Goal: Information Seeking & Learning: Learn about a topic

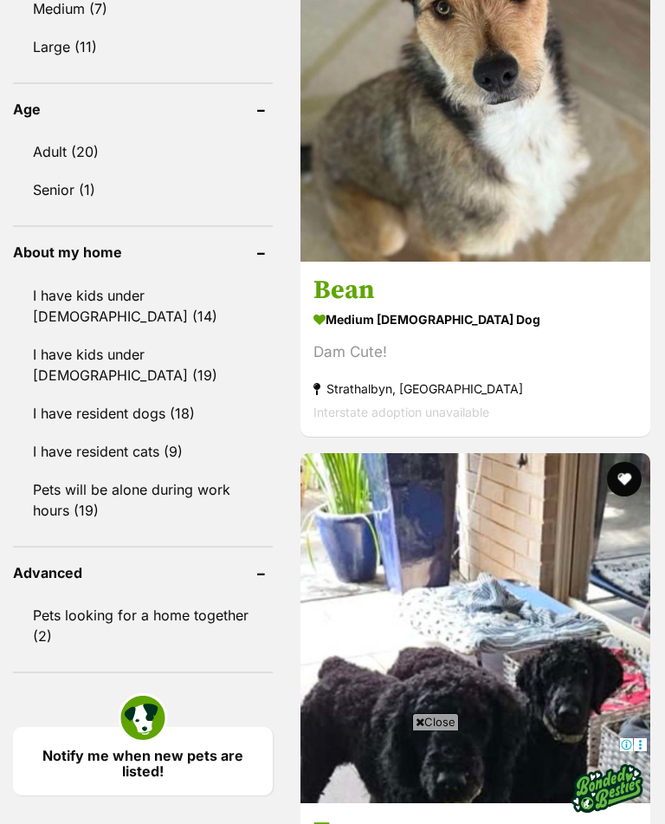
scroll to position [1780, 0]
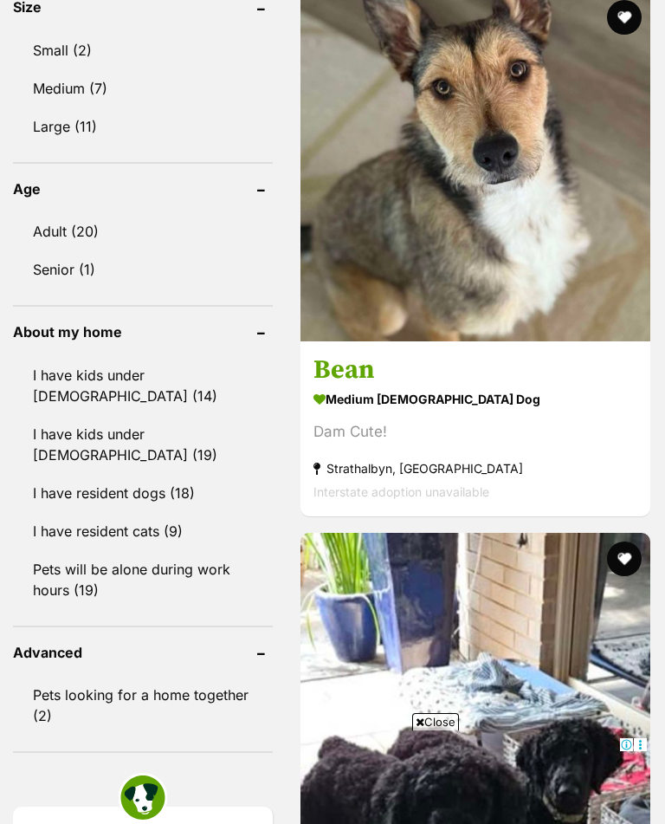
click at [363, 341] on img at bounding box center [475, 166] width 350 height 350
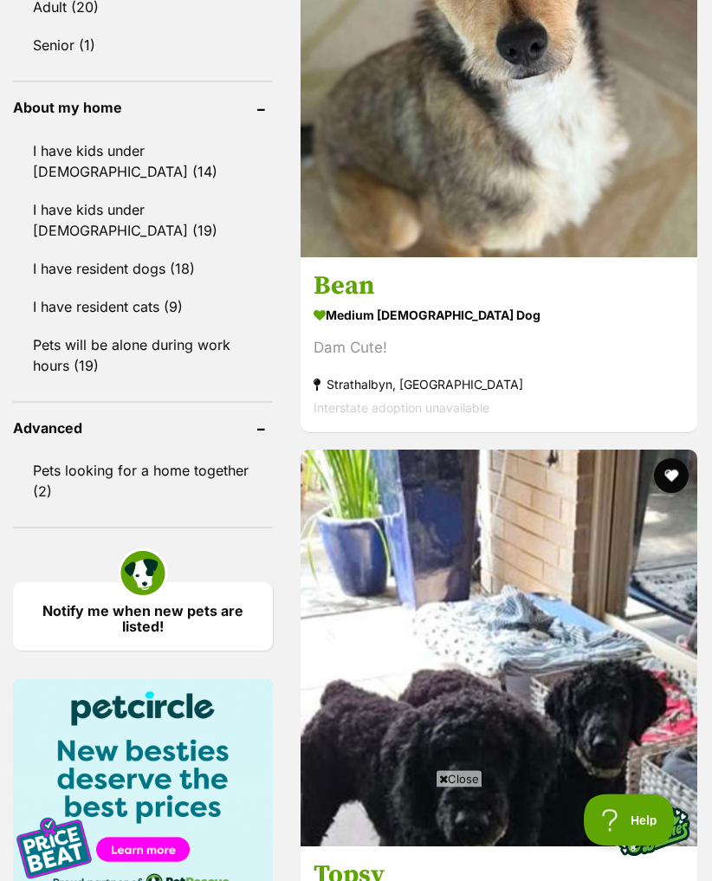
scroll to position [1960, 0]
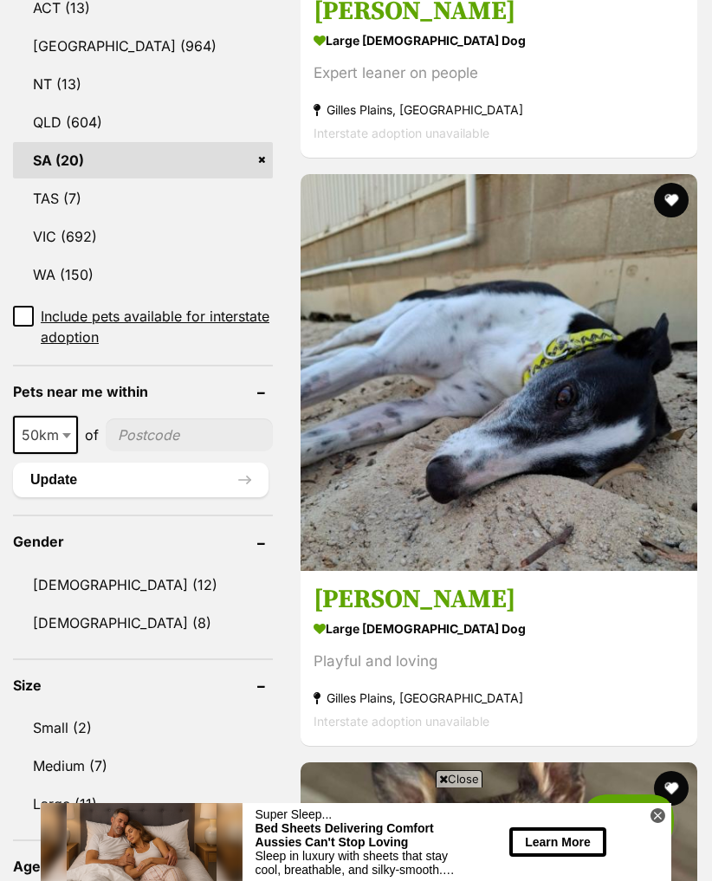
scroll to position [0, 0]
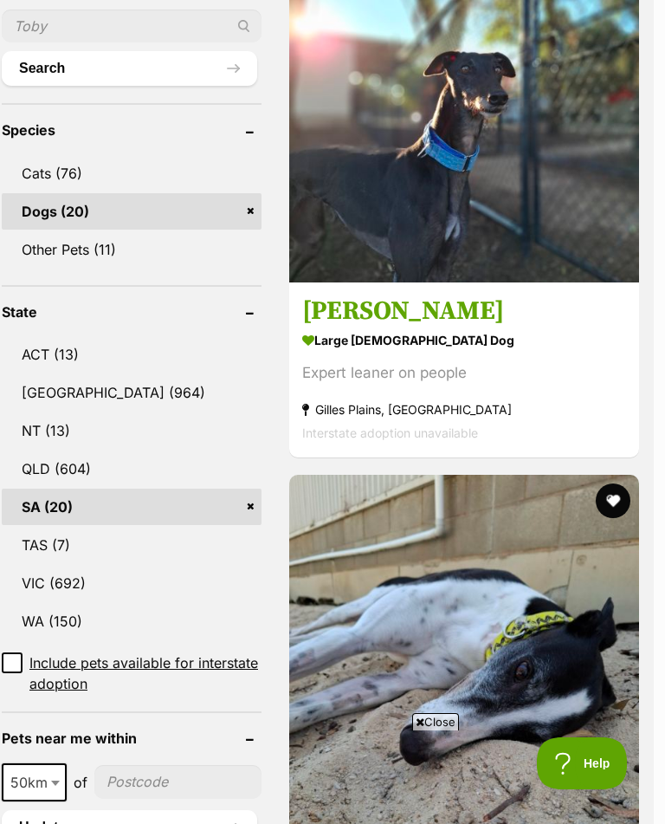
scroll to position [0, 0]
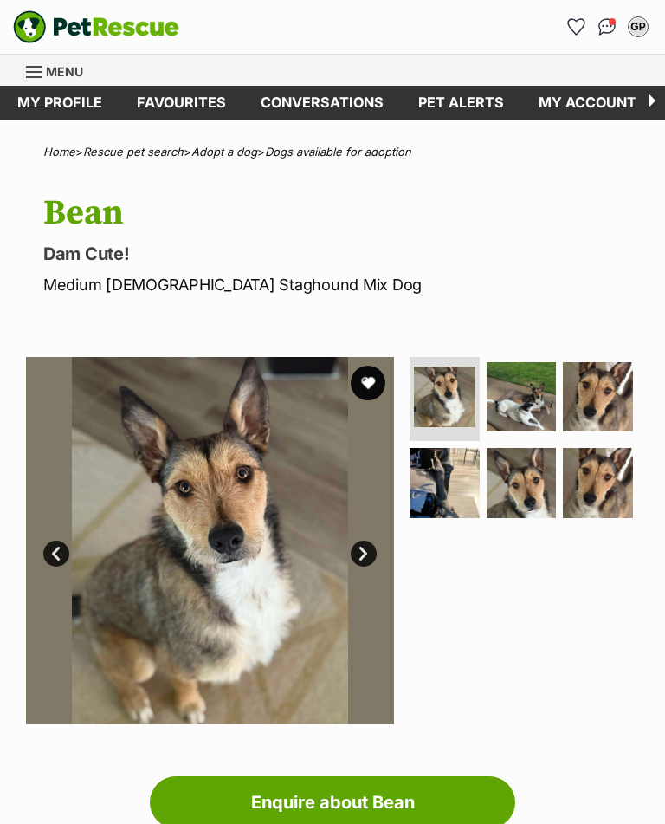
click at [436, 480] on img at bounding box center [445, 483] width 70 height 70
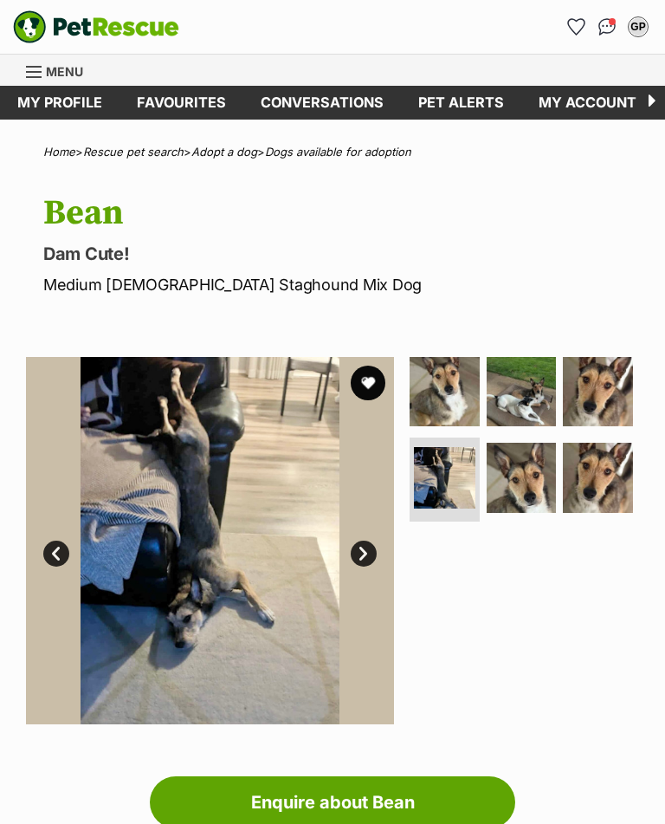
click at [504, 381] on img at bounding box center [522, 392] width 70 height 70
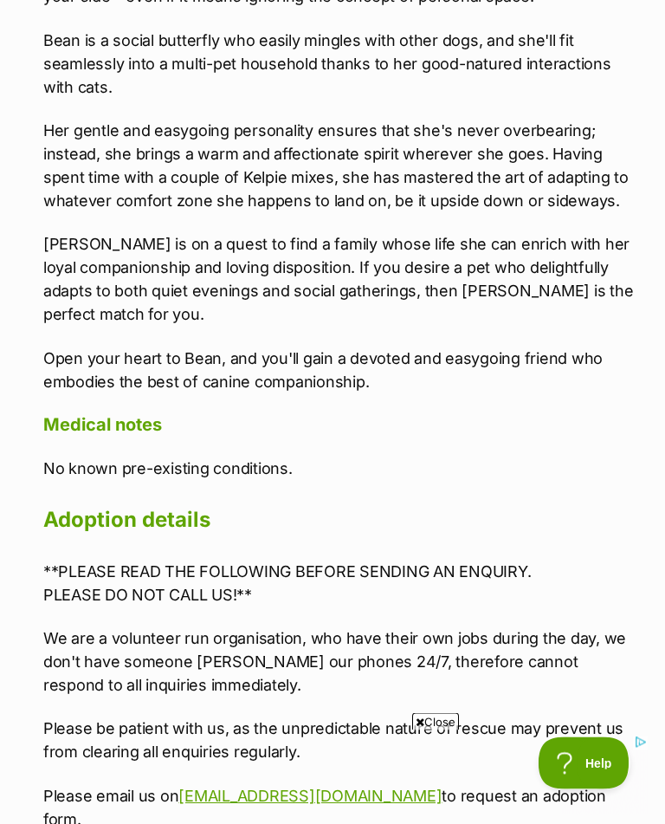
scroll to position [1801, 0]
